Goal: Information Seeking & Learning: Check status

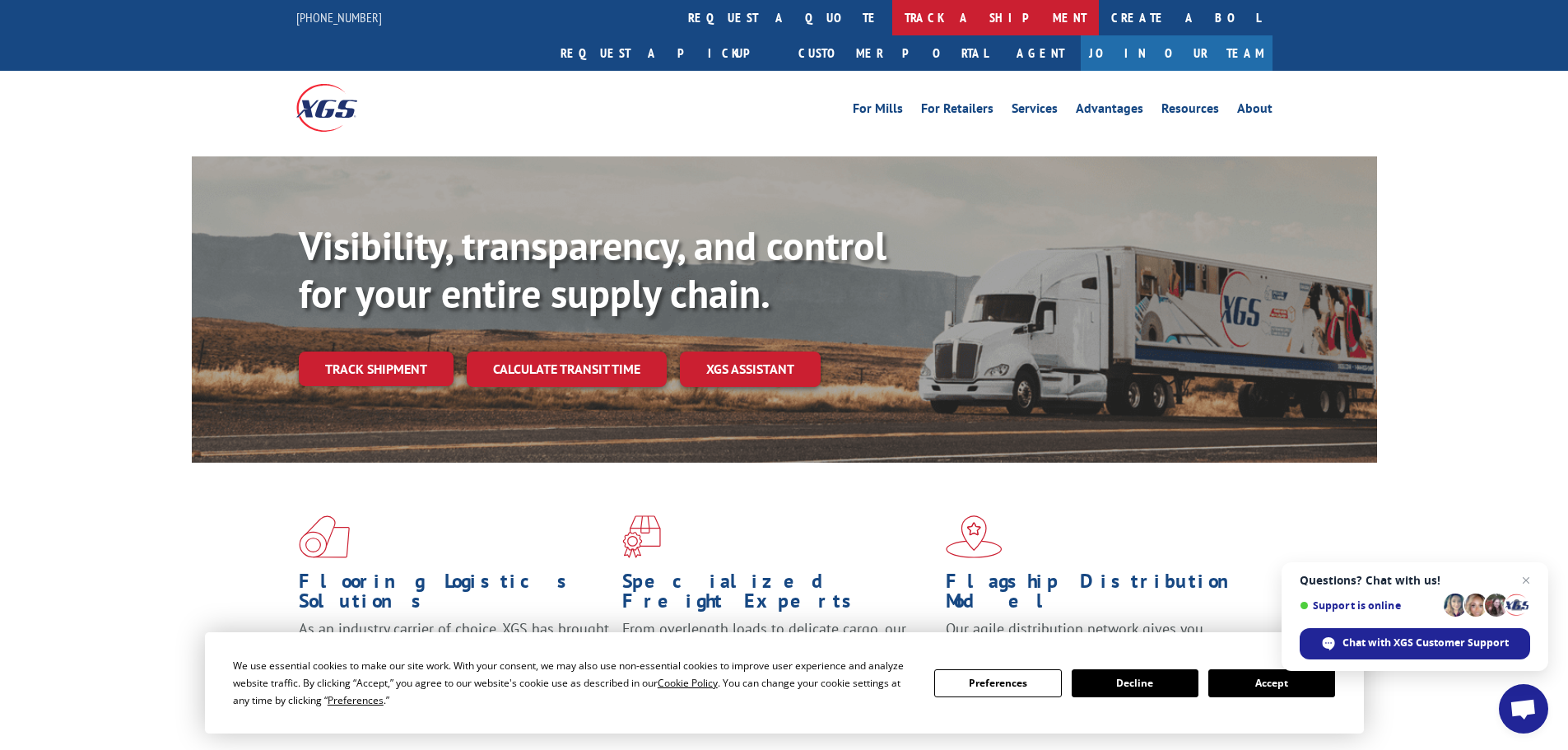
click at [892, 15] on link "track a shipment" at bounding box center [995, 17] width 206 height 35
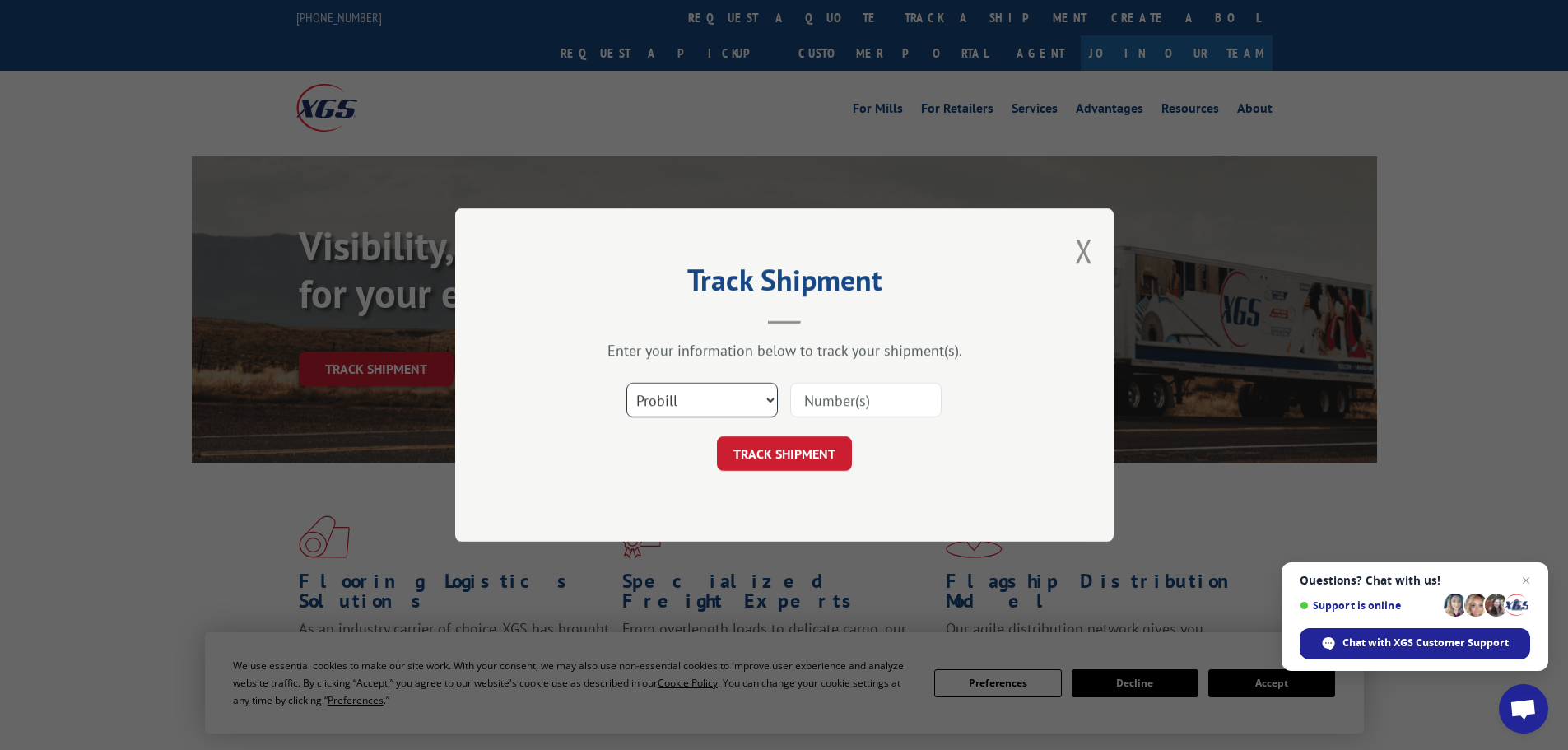
click at [705, 403] on select "Select category... Probill BOL PO" at bounding box center [702, 400] width 151 height 34
select select "bol"
click at [626, 383] on select "Select category... Probill BOL PO" at bounding box center [702, 400] width 151 height 34
click at [826, 428] on form "Select category... Probill BOL PO TRACK SHIPMENT" at bounding box center [784, 421] width 494 height 98
click at [841, 390] on input at bounding box center [865, 400] width 151 height 34
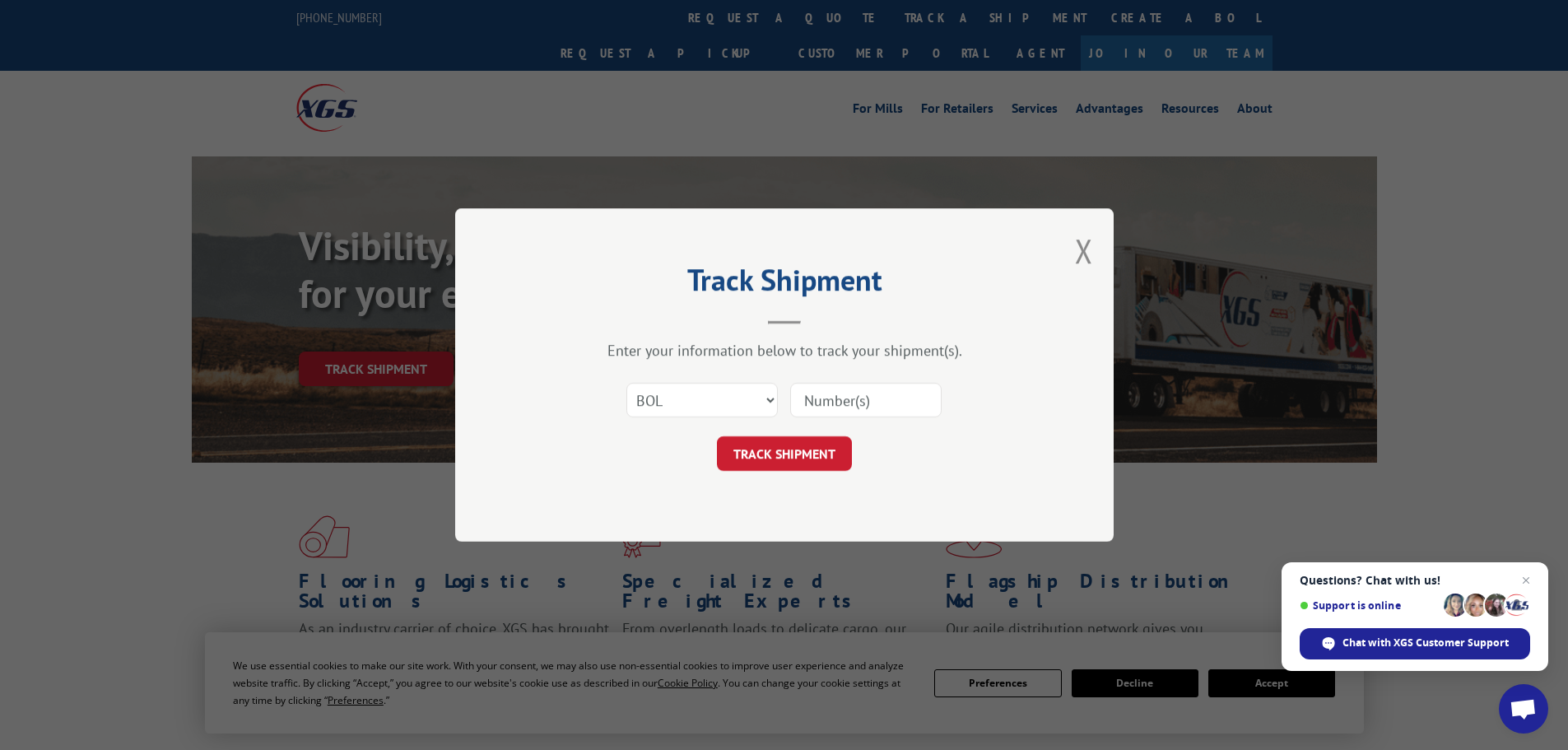
paste input "7049025"
type input "7049025"
click at [834, 453] on button "TRACK SHIPMENT" at bounding box center [784, 453] width 135 height 34
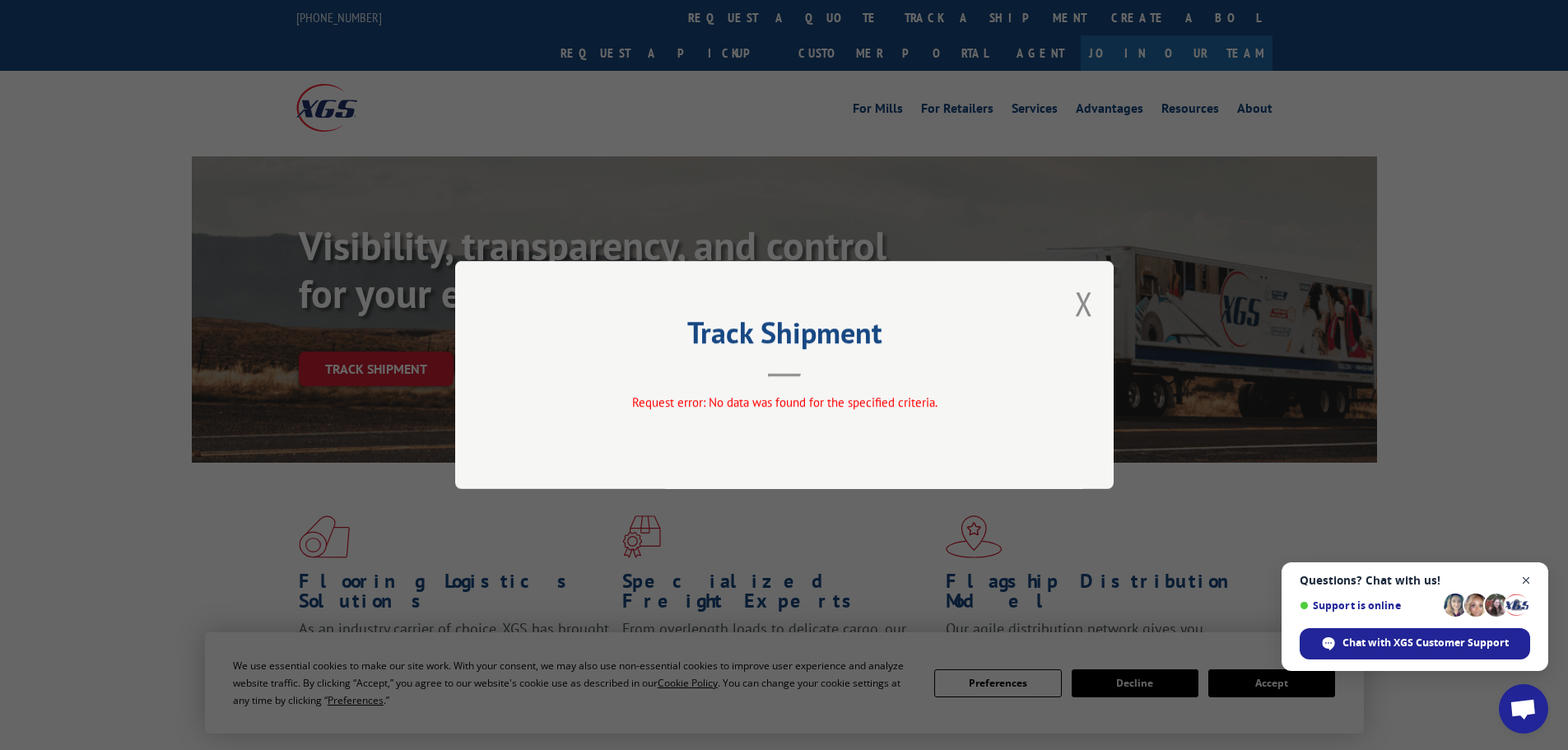
click at [1522, 580] on span "Close chat" at bounding box center [1526, 581] width 21 height 21
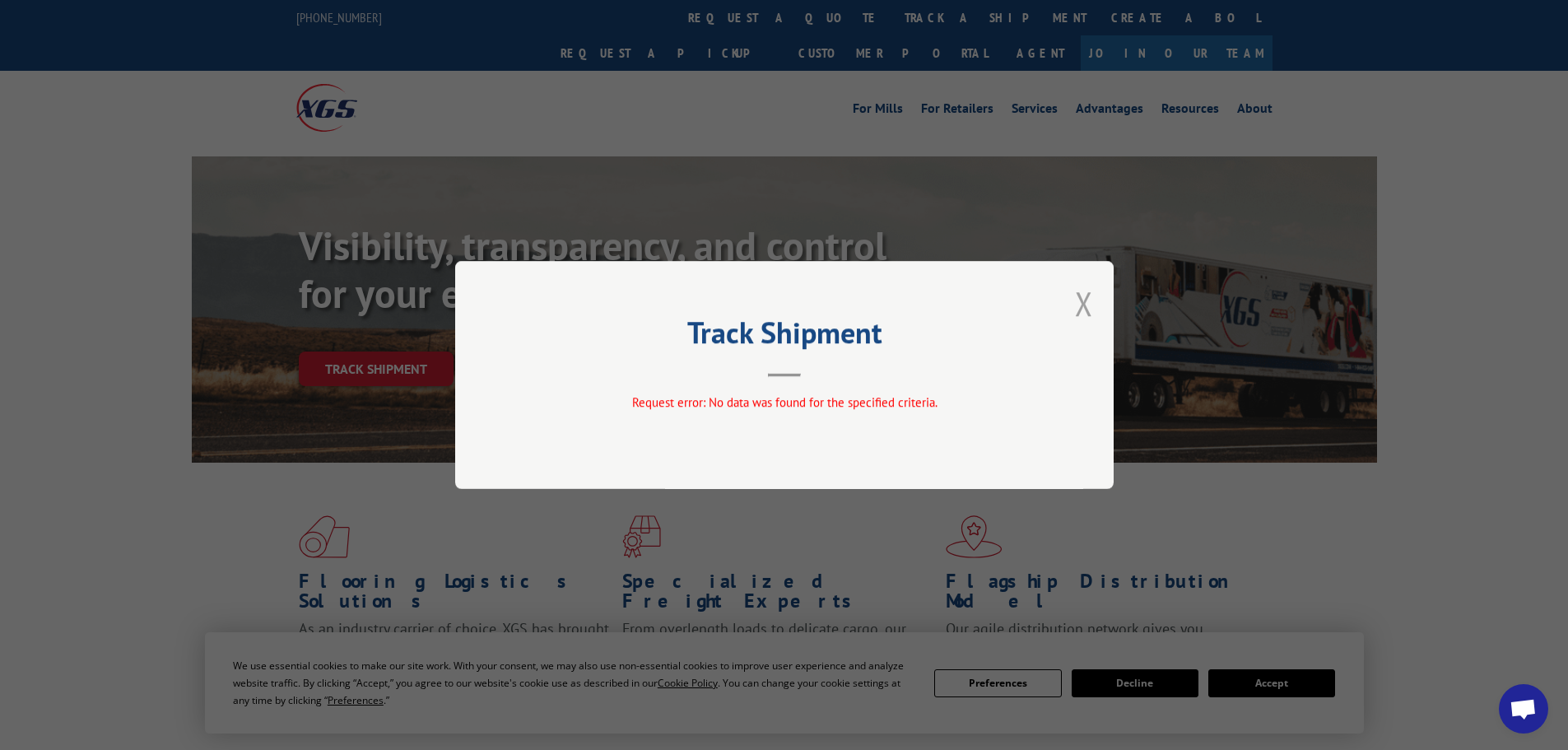
click at [1085, 307] on button "Close modal" at bounding box center [1083, 303] width 18 height 44
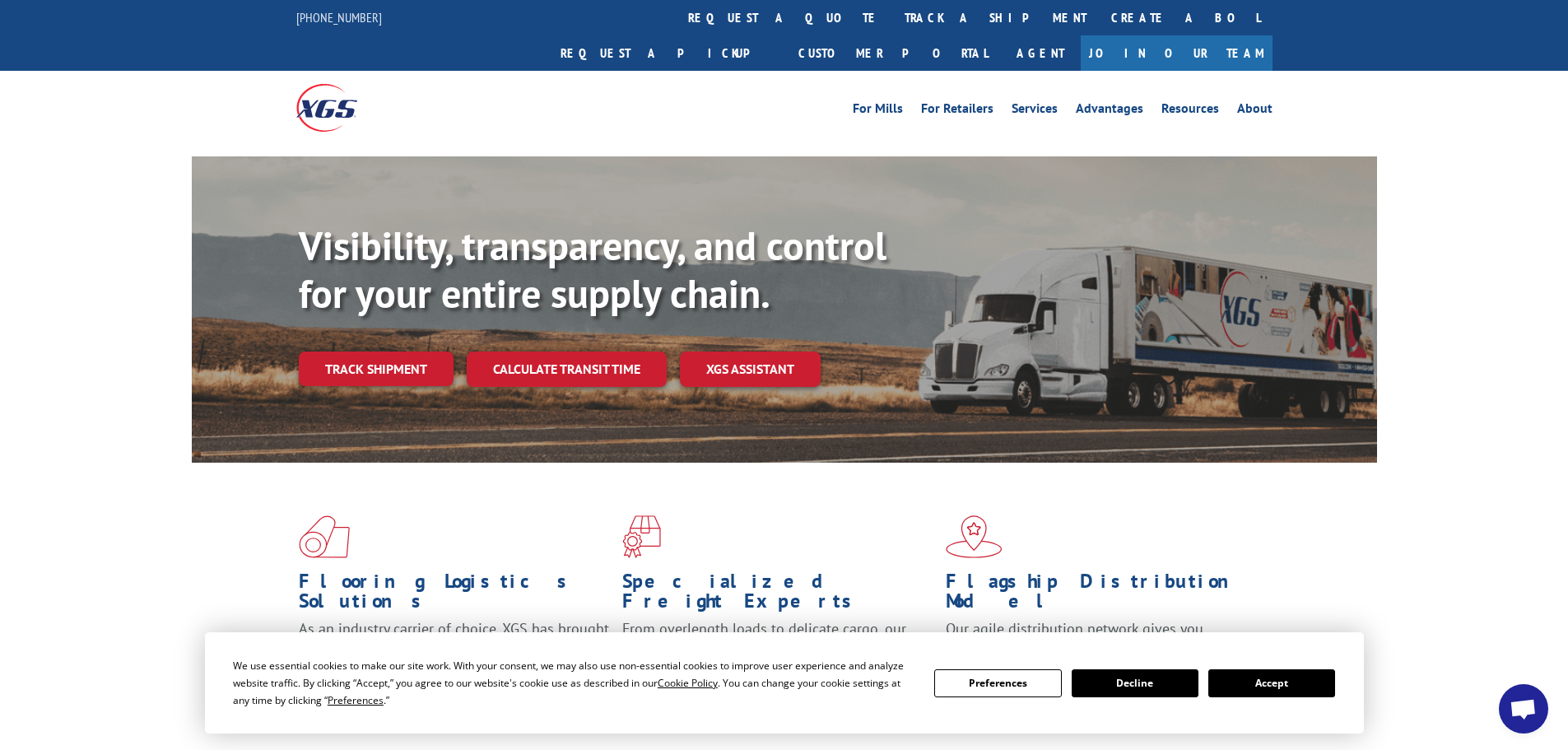
drag, startPoint x: 391, startPoint y: 335, endPoint x: 402, endPoint y: 323, distance: 16.3
click at [391, 352] on link "Track shipment" at bounding box center [376, 369] width 155 height 34
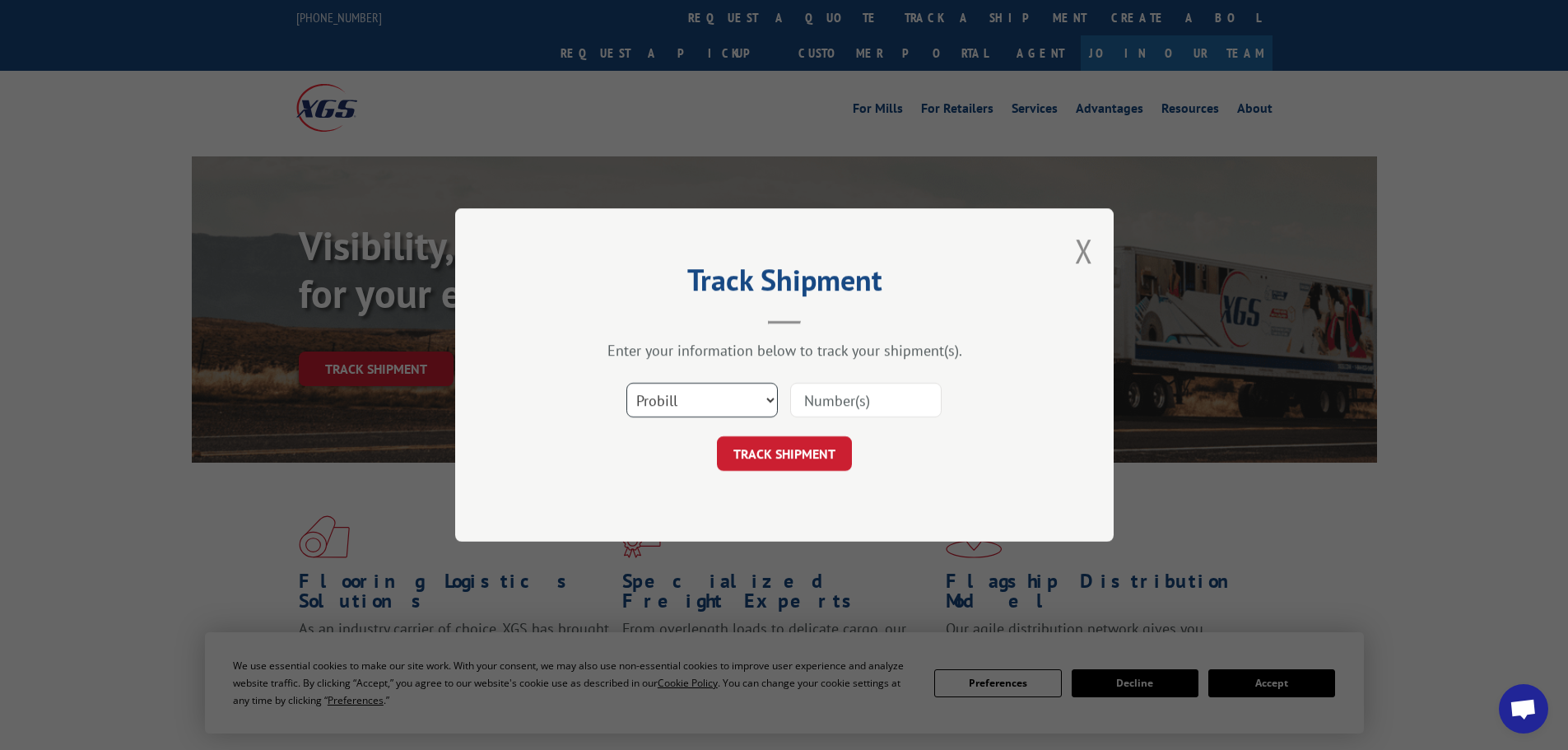
click at [743, 408] on select "Select category... Probill BOL PO" at bounding box center [702, 400] width 151 height 34
select select "bol"
click at [626, 383] on select "Select category... Probill BOL PO" at bounding box center [702, 400] width 151 height 34
paste input "7052553"
click at [817, 410] on input "7052553" at bounding box center [865, 400] width 151 height 34
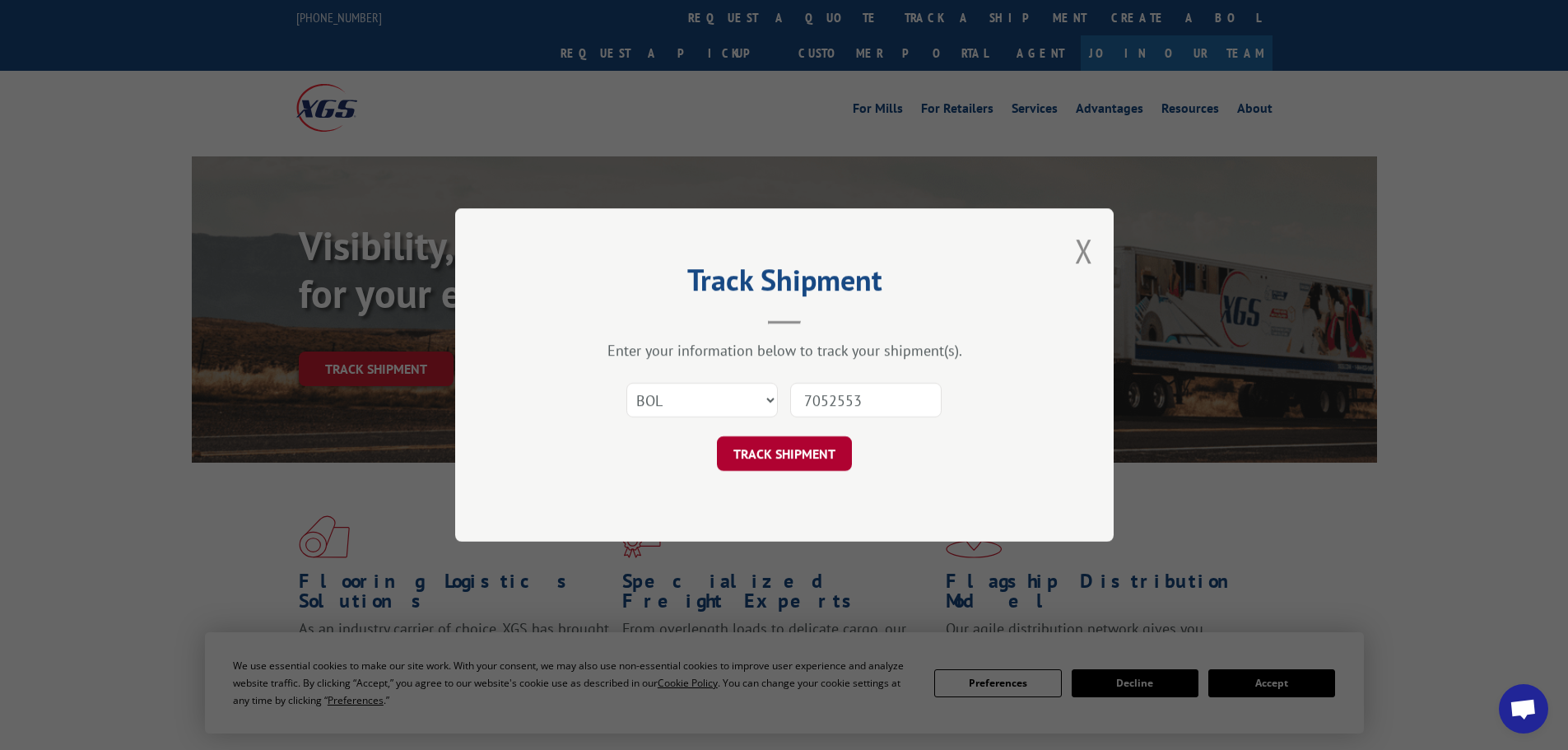
type input "7052553"
click at [811, 447] on button "TRACK SHIPMENT" at bounding box center [784, 453] width 135 height 34
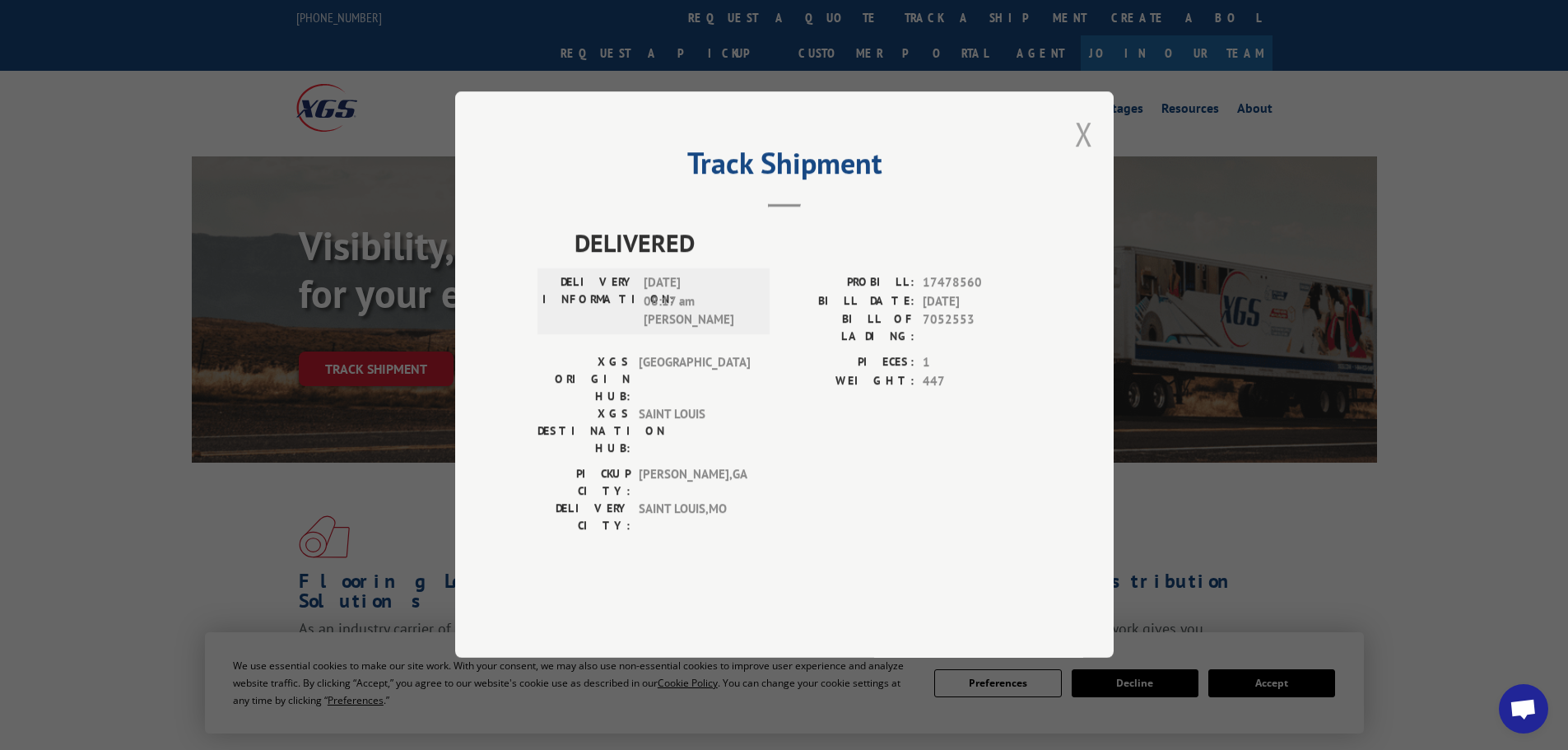
click at [1091, 156] on button "Close modal" at bounding box center [1083, 133] width 18 height 44
